Goal: Information Seeking & Learning: Learn about a topic

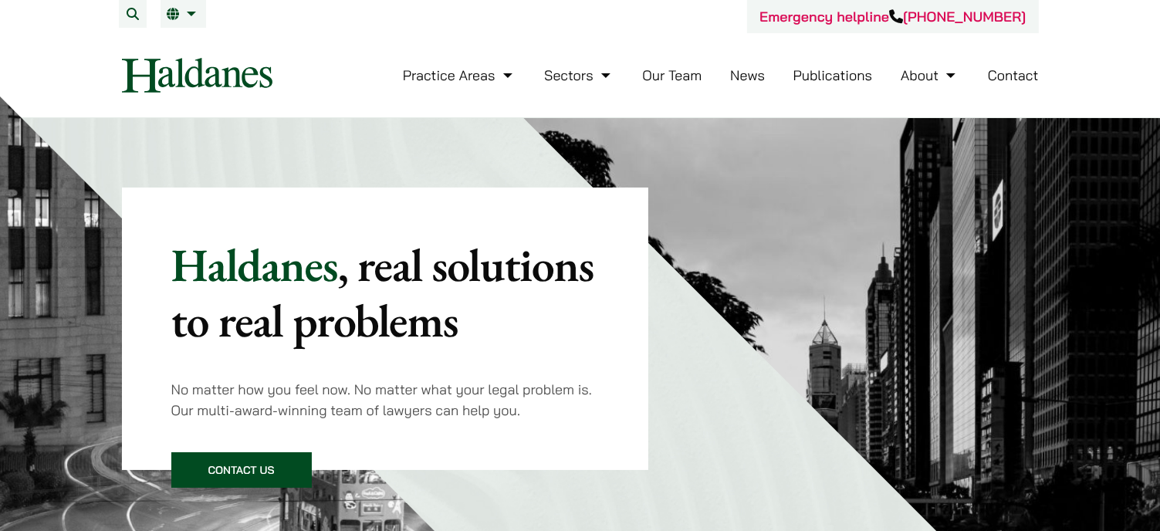
click at [828, 76] on link "Publications" at bounding box center [834, 75] width 80 height 18
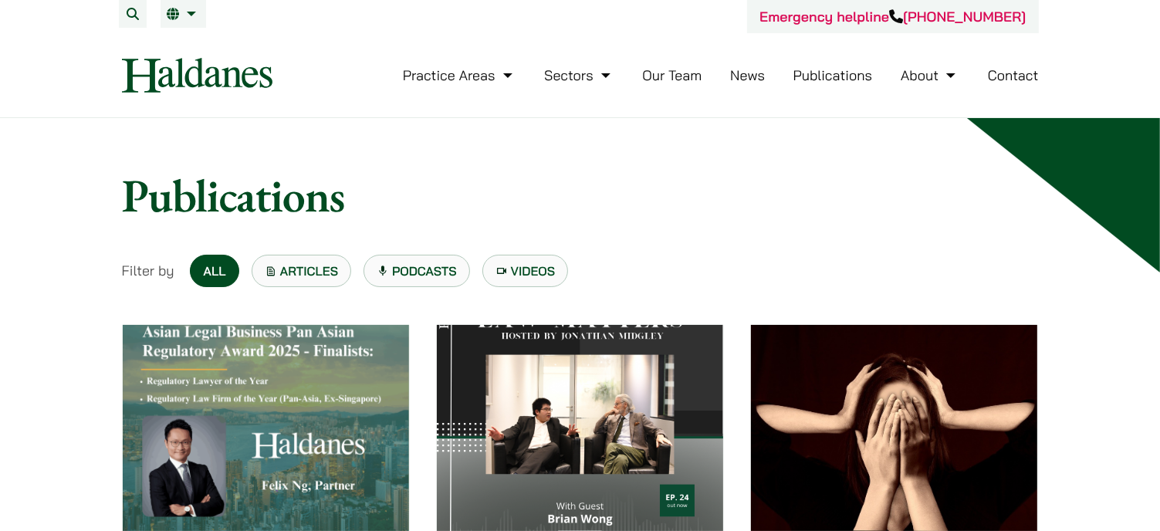
click at [797, 379] on img at bounding box center [894, 428] width 286 height 206
click at [191, 12] on link "EN" at bounding box center [183, 14] width 33 height 12
click at [182, 44] on span "繁" at bounding box center [179, 44] width 12 height 15
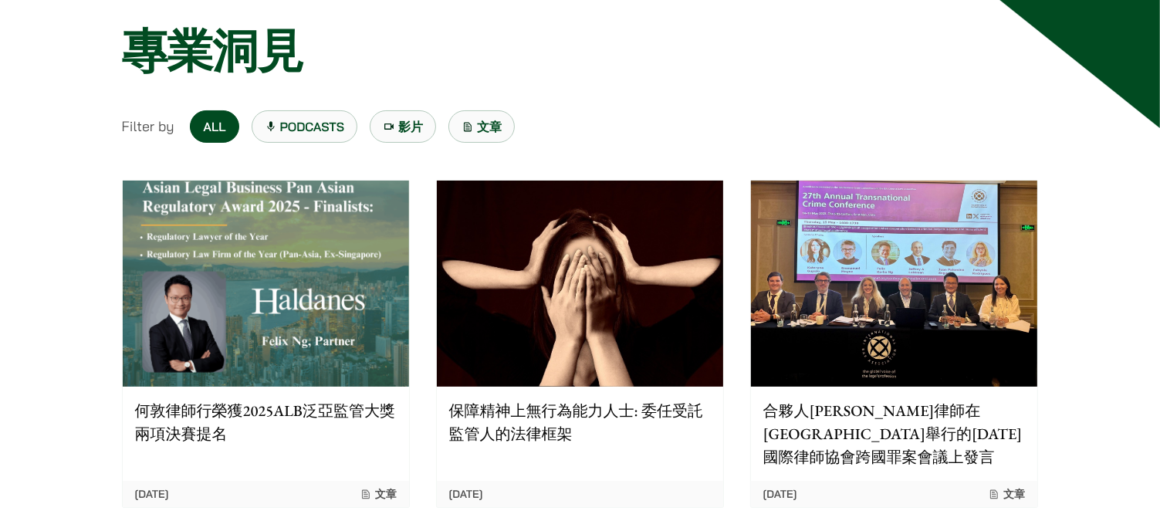
scroll to position [154, 0]
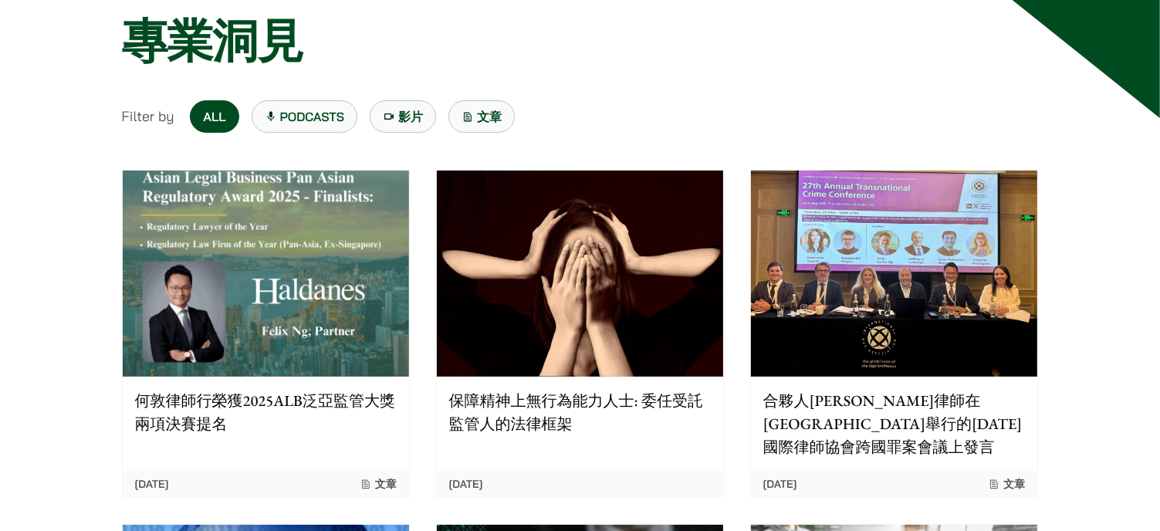
click at [543, 299] on img at bounding box center [580, 274] width 286 height 206
